Goal: Information Seeking & Learning: Learn about a topic

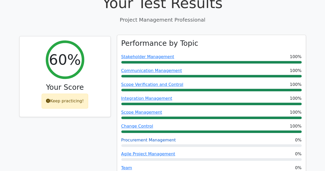
click at [135, 138] on link "Procurement Management" at bounding box center [148, 140] width 55 height 5
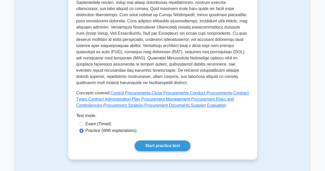
scroll to position [206, 0]
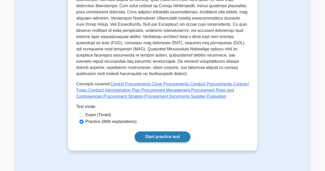
click at [157, 131] on link "Start practice test" at bounding box center [163, 136] width 56 height 11
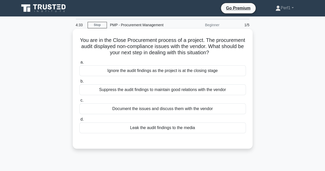
click at [137, 113] on div "Document the issues and discuss them with the vendor" at bounding box center [162, 108] width 167 height 11
click at [79, 102] on input "c. Document the issues and discuss them with the vendor" at bounding box center [79, 100] width 0 height 3
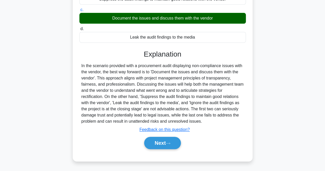
scroll to position [107, 0]
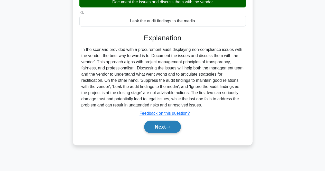
click at [156, 123] on button "Next" at bounding box center [162, 127] width 37 height 12
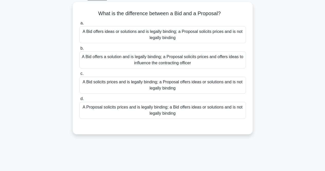
scroll to position [0, 0]
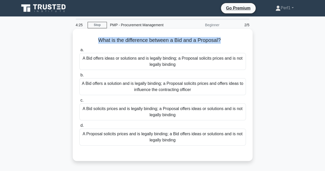
drag, startPoint x: 97, startPoint y: 40, endPoint x: 221, endPoint y: 43, distance: 123.5
click at [221, 43] on h5 "What is the difference between a Bid and a Proposal? .spinner_0XTQ{transform-or…" at bounding box center [163, 40] width 168 height 7
copy h5 "What is the difference between a Bid and a Proposal?"
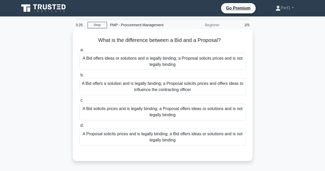
click at [119, 110] on div "A Bid solicits prices and is legally binding; a Proposal offers ideas or soluti…" at bounding box center [162, 111] width 167 height 17
click at [79, 102] on input "c. A Bid solicits prices and is legally binding; a Proposal offers ideas or sol…" at bounding box center [79, 100] width 0 height 3
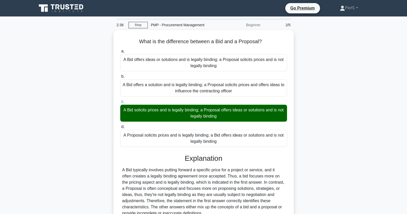
scroll to position [32, 0]
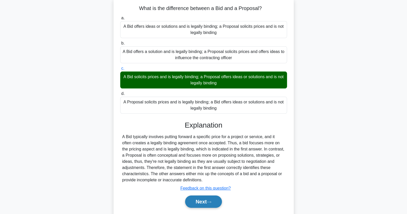
click at [202, 171] on button "Next" at bounding box center [203, 202] width 37 height 12
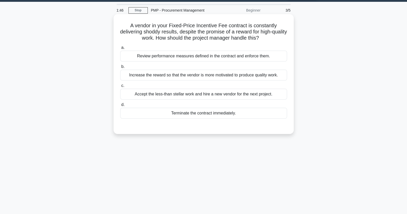
scroll to position [0, 0]
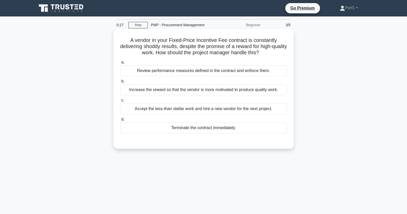
click at [194, 92] on div "Increase the reward so that the vendor is more motivated to produce quality wor…" at bounding box center [203, 89] width 167 height 11
click at [120, 83] on input "b. Increase the reward so that the vendor is more motivated to produce quality …" at bounding box center [120, 81] width 0 height 3
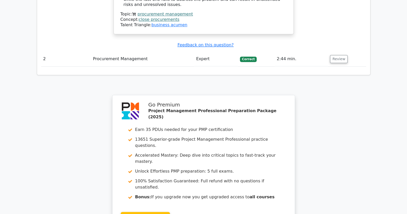
scroll to position [667, 0]
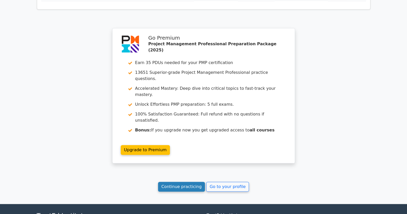
click at [188, 182] on link "Continue practicing" at bounding box center [181, 187] width 47 height 10
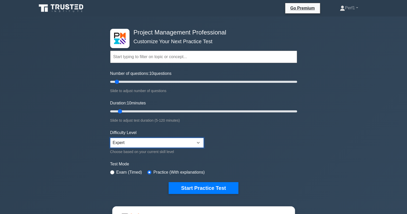
click at [144, 141] on select "Beginner Intermediate Expert" at bounding box center [156, 143] width 93 height 10
click at [275, 153] on form "Topics Scope Management Time Management Cost Management Quality Management Risk…" at bounding box center [203, 114] width 187 height 159
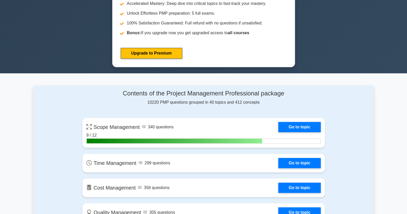
scroll to position [322, 0]
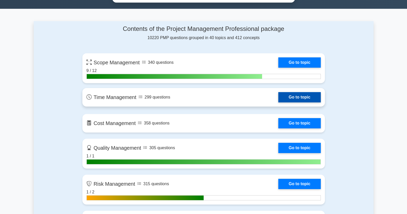
click at [290, 94] on link "Go to topic" at bounding box center [299, 97] width 42 height 10
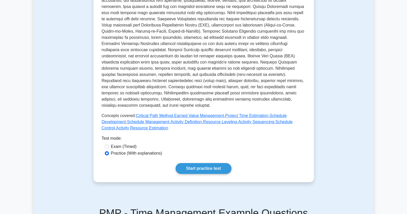
scroll to position [225, 0]
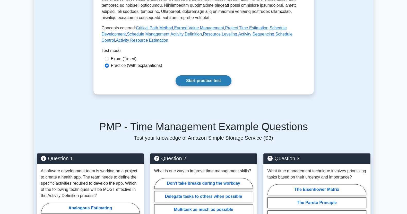
click at [216, 78] on link "Start practice test" at bounding box center [203, 80] width 56 height 11
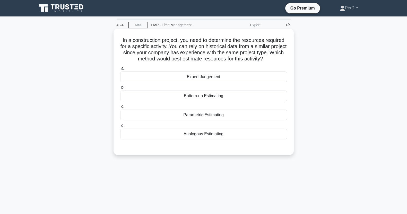
click at [203, 93] on div "Bottom-up Estimating" at bounding box center [203, 96] width 167 height 11
click at [120, 89] on input "b. Bottom-up Estimating" at bounding box center [120, 87] width 0 height 3
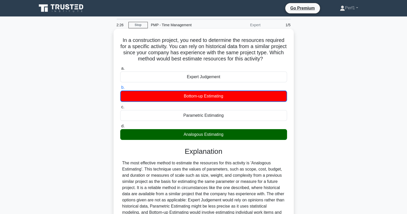
scroll to position [64, 0]
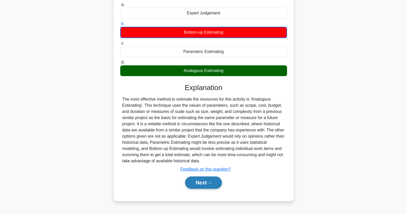
click at [206, 182] on button "Next" at bounding box center [203, 182] width 37 height 12
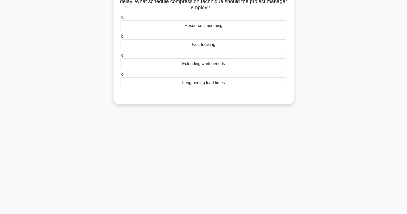
scroll to position [0, 0]
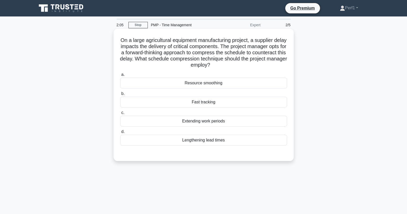
click at [197, 103] on div "Fast tracking" at bounding box center [203, 102] width 167 height 11
click at [120, 95] on input "b. Fast tracking" at bounding box center [120, 93] width 0 height 3
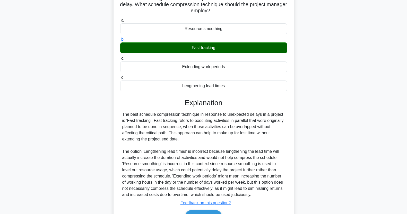
scroll to position [84, 0]
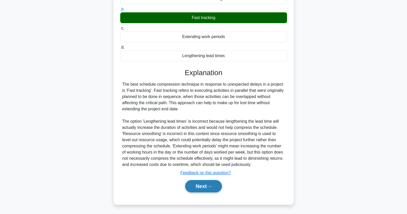
click at [201, 188] on button "Next" at bounding box center [203, 186] width 37 height 12
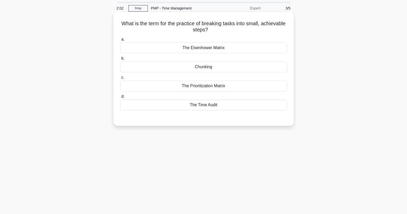
scroll to position [0, 0]
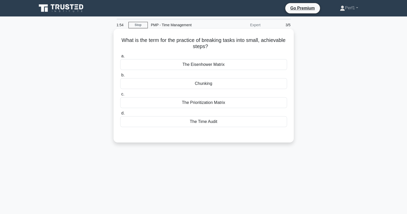
click at [183, 82] on div "Chunking" at bounding box center [203, 83] width 167 height 11
click at [120, 77] on input "b. Chunking" at bounding box center [120, 75] width 0 height 3
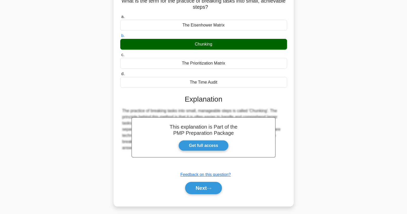
scroll to position [64, 0]
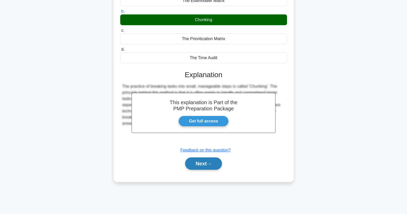
click at [201, 166] on button "Next" at bounding box center [203, 163] width 37 height 12
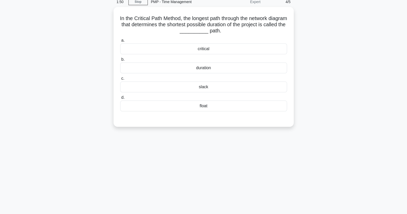
scroll to position [0, 0]
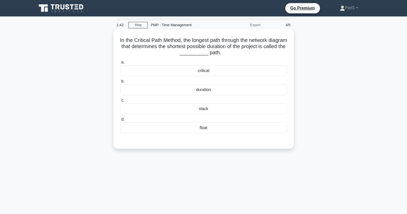
click at [192, 72] on div "critical" at bounding box center [203, 70] width 167 height 11
click at [120, 64] on input "a. critical" at bounding box center [120, 62] width 0 height 3
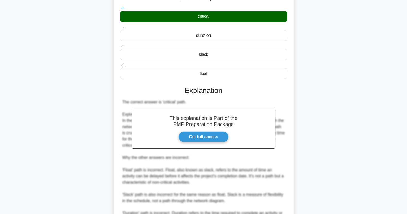
scroll to position [109, 0]
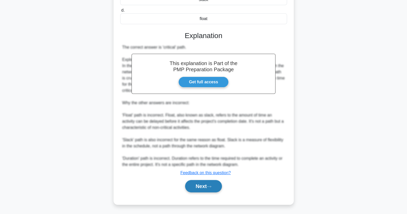
click at [207, 188] on button "Next" at bounding box center [203, 186] width 37 height 12
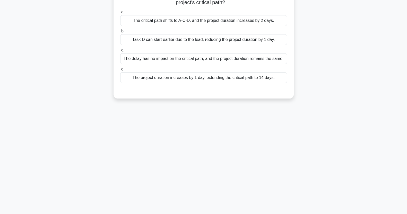
scroll to position [0, 0]
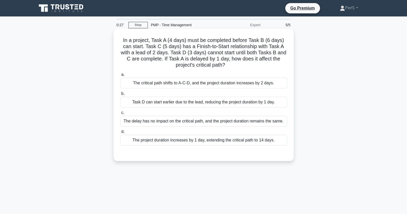
click at [179, 141] on div "The project duration increases by 1 day, extending the critical path to 14 days." at bounding box center [203, 140] width 167 height 11
click at [229, 139] on div "The project duration increases by 1 day, extending the critical path to 14 days." at bounding box center [203, 140] width 167 height 11
click at [120, 134] on input "d. The project duration increases by 1 day, extending the critical path to 14 d…" at bounding box center [120, 131] width 0 height 3
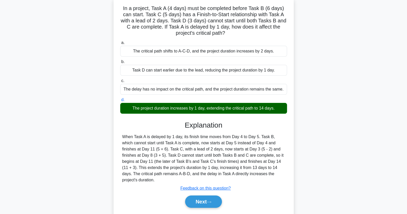
scroll to position [64, 0]
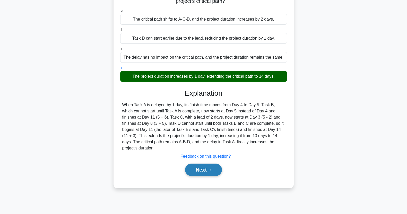
click at [205, 164] on button "Next" at bounding box center [203, 170] width 37 height 12
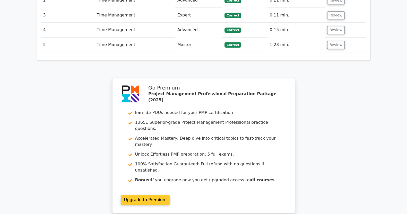
scroll to position [722, 0]
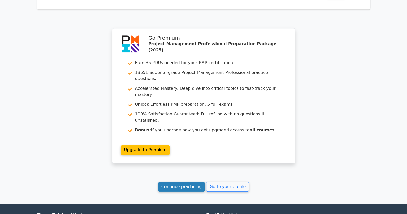
click at [186, 182] on link "Continue practicing" at bounding box center [181, 187] width 47 height 10
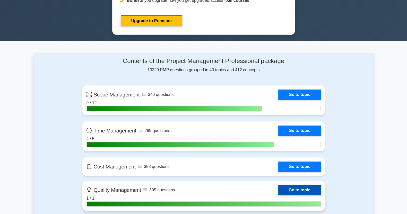
scroll to position [289, 0]
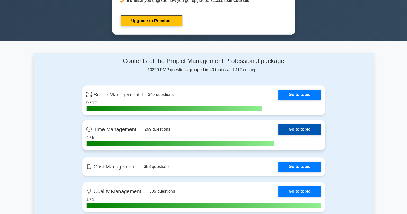
click at [299, 129] on link "Go to topic" at bounding box center [299, 129] width 42 height 10
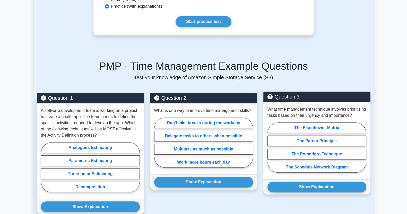
scroll to position [299, 0]
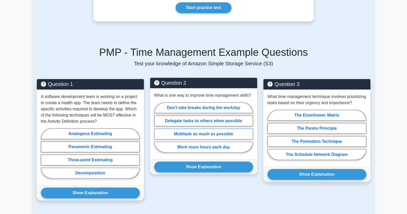
click at [212, 130] on label "Multitask as much as possible" at bounding box center [203, 134] width 99 height 11
click at [157, 130] on input "Multitask as much as possible" at bounding box center [155, 128] width 3 height 3
radio input "true"
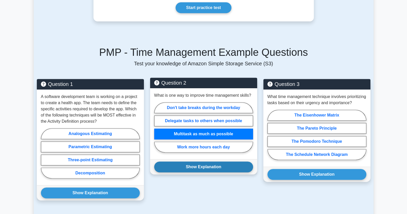
click at [205, 168] on button "Show Explanation" at bounding box center [203, 167] width 99 height 11
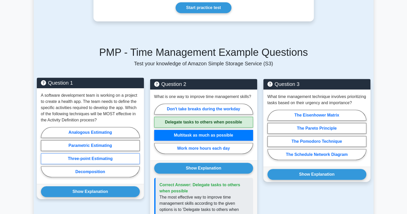
click at [95, 159] on label "Three-point Estimating" at bounding box center [90, 158] width 99 height 11
click at [44, 155] on input "Three-point Estimating" at bounding box center [42, 153] width 3 height 3
radio input "true"
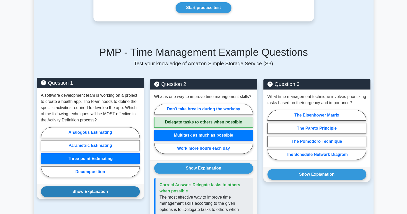
click at [96, 191] on button "Show Explanation" at bounding box center [90, 191] width 99 height 11
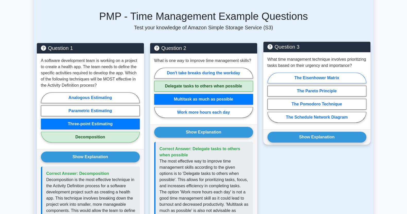
scroll to position [331, 0]
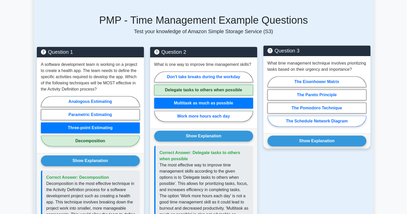
click at [301, 126] on label "The Schedule Network Diagram" at bounding box center [316, 121] width 99 height 11
click at [271, 105] on input "The Schedule Network Diagram" at bounding box center [268, 102] width 3 height 3
radio input "true"
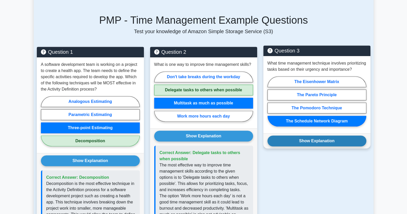
click at [306, 146] on button "Show Explanation" at bounding box center [316, 141] width 99 height 11
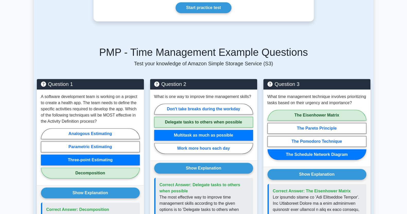
scroll to position [364, 0]
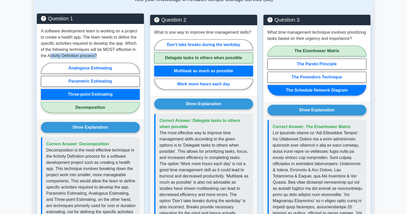
drag, startPoint x: 51, startPoint y: 55, endPoint x: 100, endPoint y: 54, distance: 48.4
click at [99, 54] on p "A software development team is working on a project to create a health app. The…" at bounding box center [90, 43] width 99 height 31
click at [102, 55] on p "A software development team is working on a project to create a health app. The…" at bounding box center [90, 43] width 99 height 31
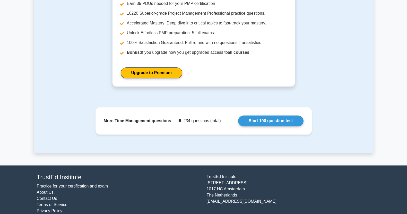
scroll to position [705, 0]
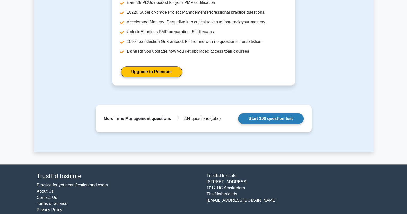
click at [265, 113] on link "Start 100 question test" at bounding box center [270, 118] width 65 height 11
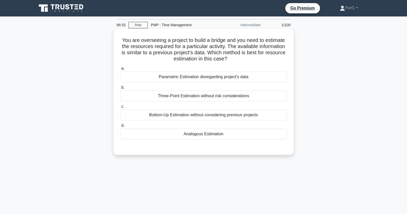
click at [184, 134] on div "Analogous Estimation" at bounding box center [203, 134] width 167 height 11
click at [120, 127] on input "d. Analogous Estimation" at bounding box center [120, 125] width 0 height 3
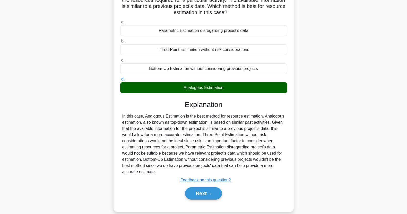
scroll to position [64, 0]
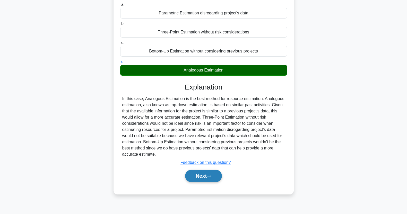
click at [204, 174] on button "Next" at bounding box center [203, 176] width 37 height 12
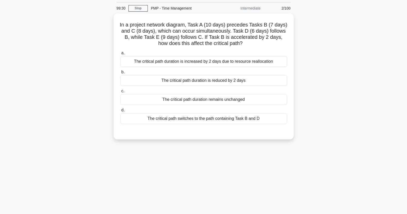
scroll to position [0, 0]
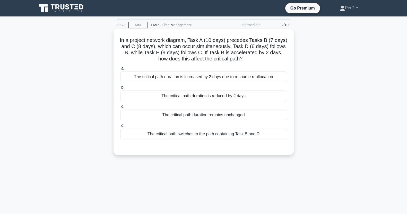
click at [160, 78] on div "The critical path duration is increased by 2 days due to resource reallocation" at bounding box center [203, 77] width 167 height 11
click at [120, 70] on input "a. The critical path duration is increased by 2 days due to resource reallocati…" at bounding box center [120, 68] width 0 height 3
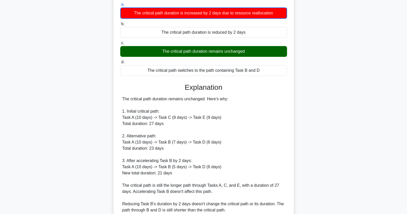
scroll to position [147, 0]
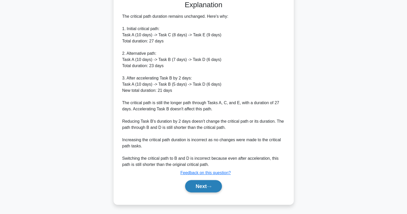
click at [201, 188] on button "Next" at bounding box center [203, 186] width 37 height 12
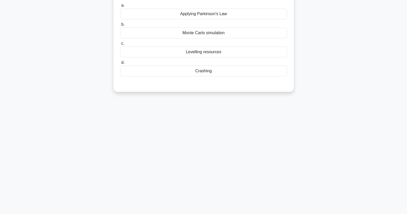
scroll to position [0, 0]
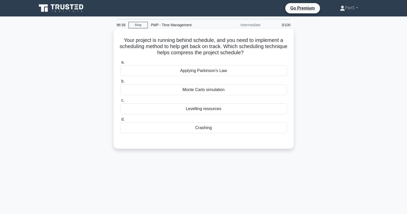
click at [180, 87] on div "Monte Carlo simulation" at bounding box center [203, 89] width 167 height 11
click at [120, 83] on input "b. Monte Carlo simulation" at bounding box center [120, 81] width 0 height 3
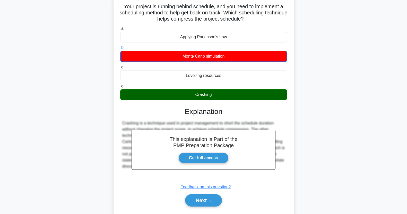
scroll to position [64, 0]
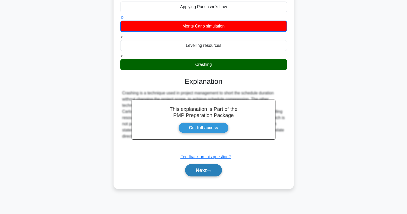
click at [207, 169] on button "Next" at bounding box center [203, 170] width 37 height 12
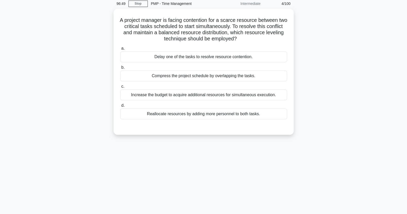
scroll to position [0, 0]
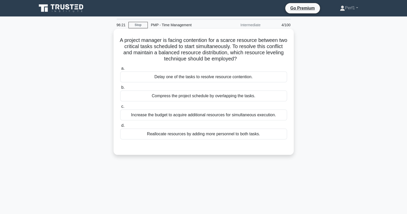
click at [182, 116] on div "Increase the budget to acquire additional resources for simultaneous execution." at bounding box center [203, 115] width 167 height 11
click at [120, 108] on input "c. Increase the budget to acquire additional resources for simultaneous executi…" at bounding box center [120, 106] width 0 height 3
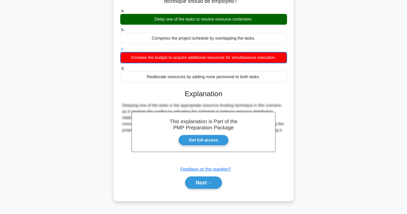
scroll to position [64, 0]
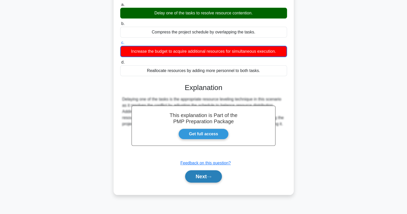
click at [201, 172] on button "Next" at bounding box center [203, 176] width 37 height 12
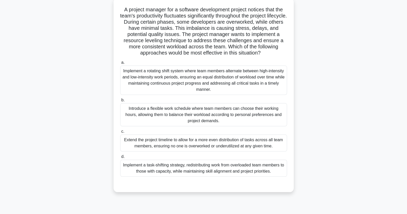
scroll to position [0, 0]
